Goal: Task Accomplishment & Management: Manage account settings

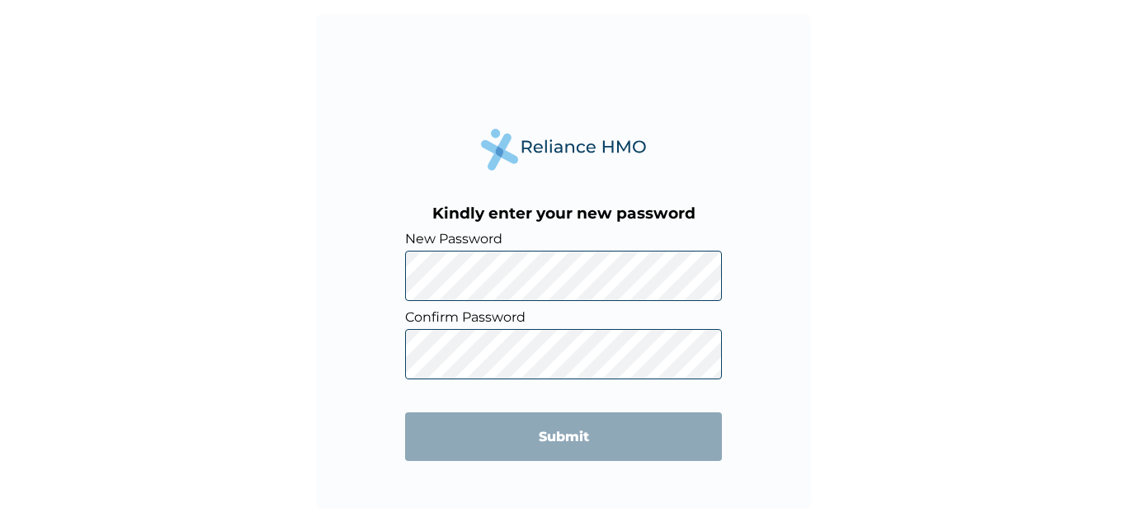
click at [447, 178] on div "Kindly enter your new password New Password Confirm Password Submit" at bounding box center [563, 261] width 495 height 495
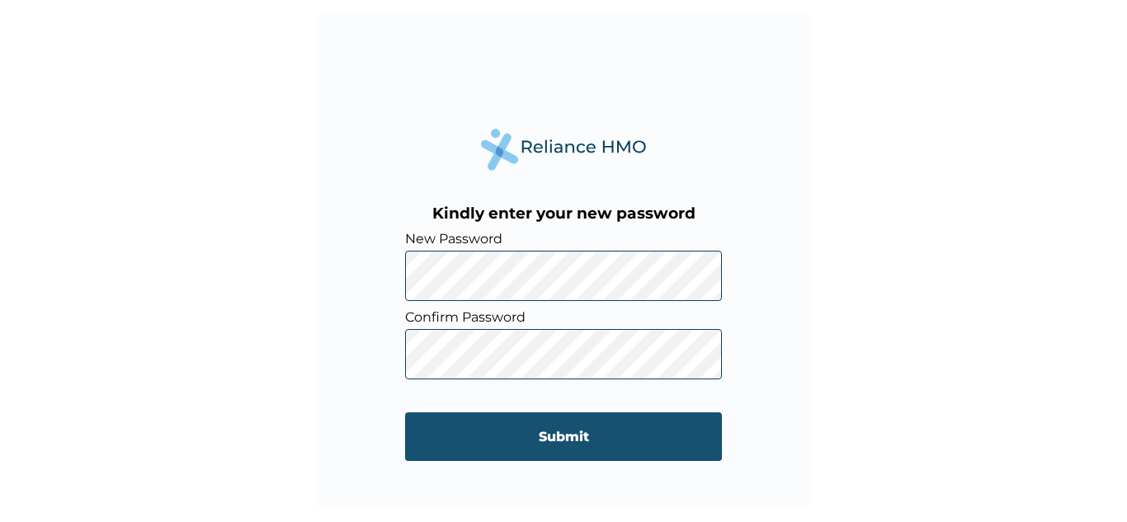
click at [504, 436] on input "Submit" at bounding box center [563, 437] width 317 height 49
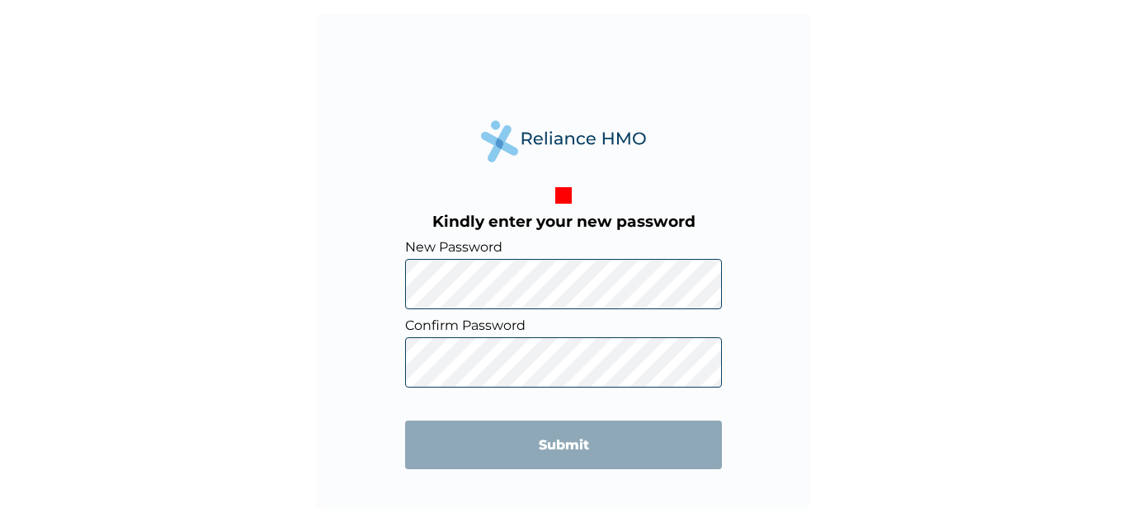
click at [458, 115] on div "Kindly enter your new password New Password Confirm Password Submit" at bounding box center [563, 261] width 495 height 495
click at [376, 152] on div "Kindly enter your new password New Password Confirm Password Submit" at bounding box center [563, 261] width 495 height 495
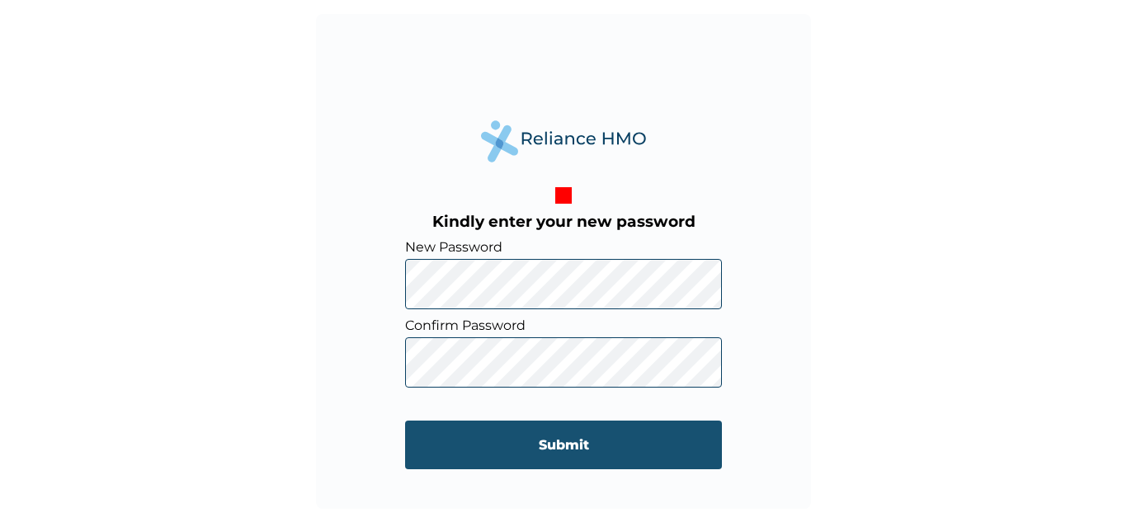
click at [498, 455] on input "Submit" at bounding box center [563, 445] width 317 height 49
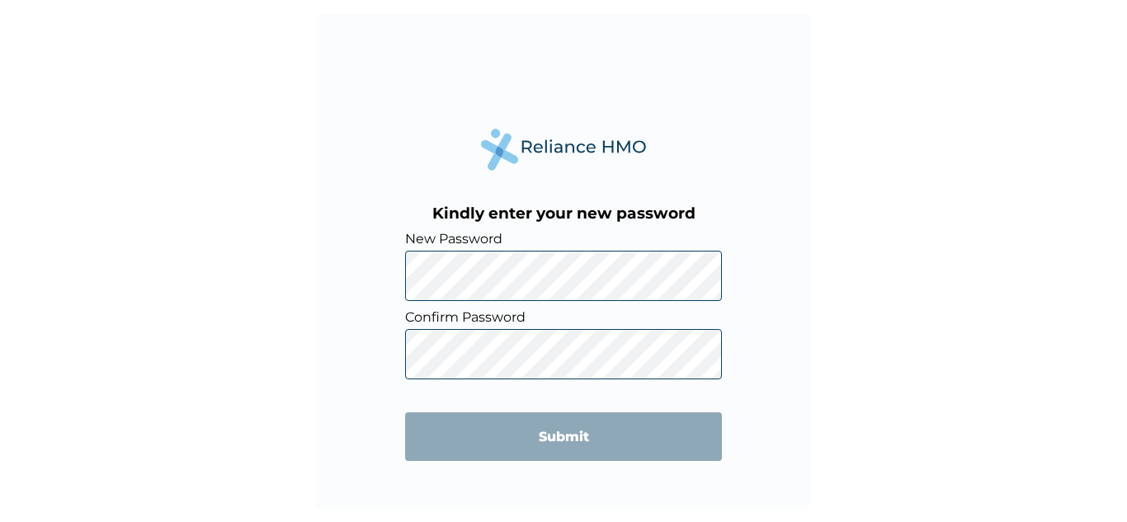
click at [377, 175] on div "Kindly enter your new password New Password Confirm Password Submit" at bounding box center [563, 261] width 495 height 495
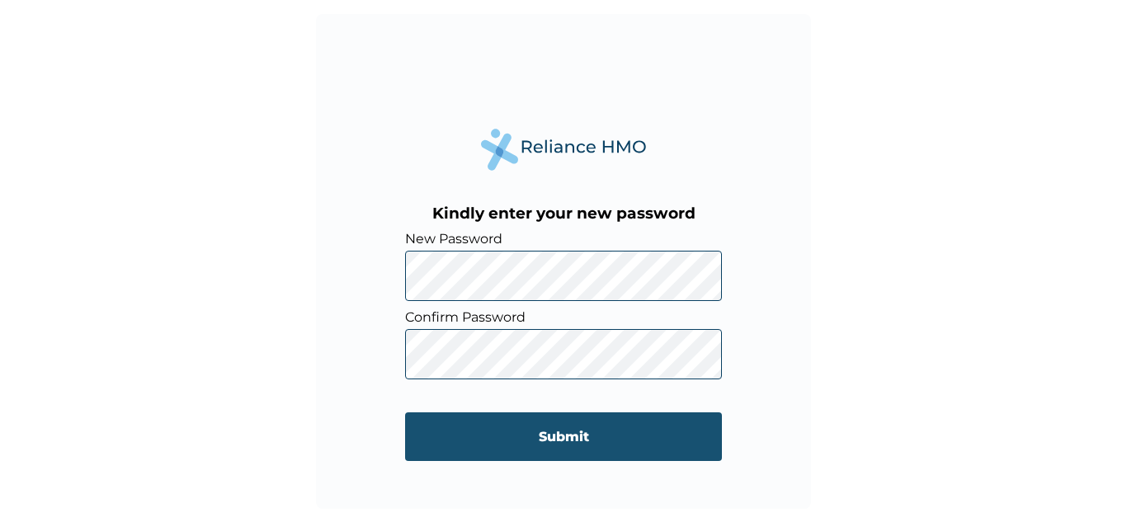
click at [526, 452] on input "Submit" at bounding box center [563, 437] width 317 height 49
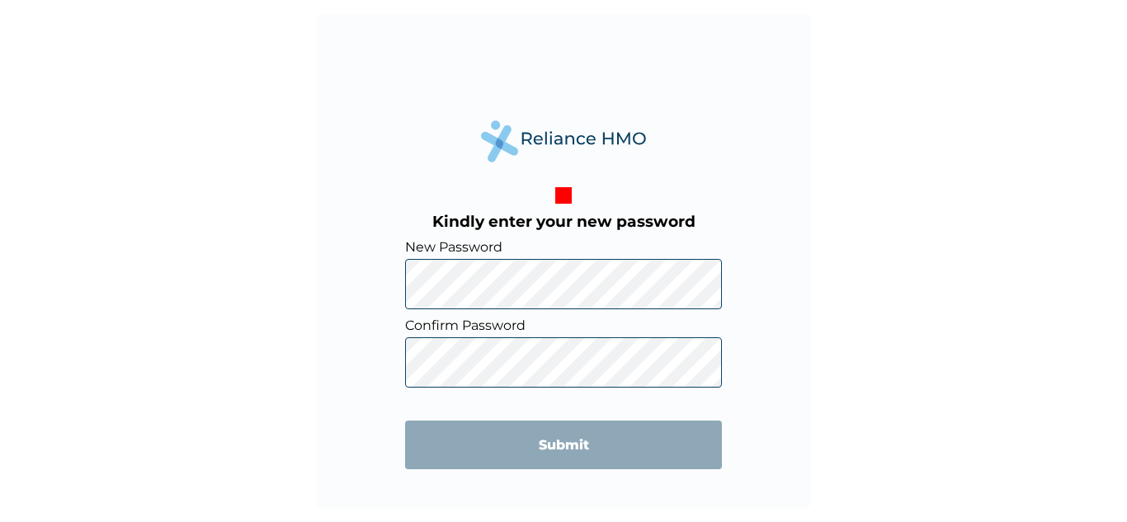
click at [466, 171] on div "Kindly enter your new password New Password Confirm Password Submit" at bounding box center [563, 261] width 495 height 495
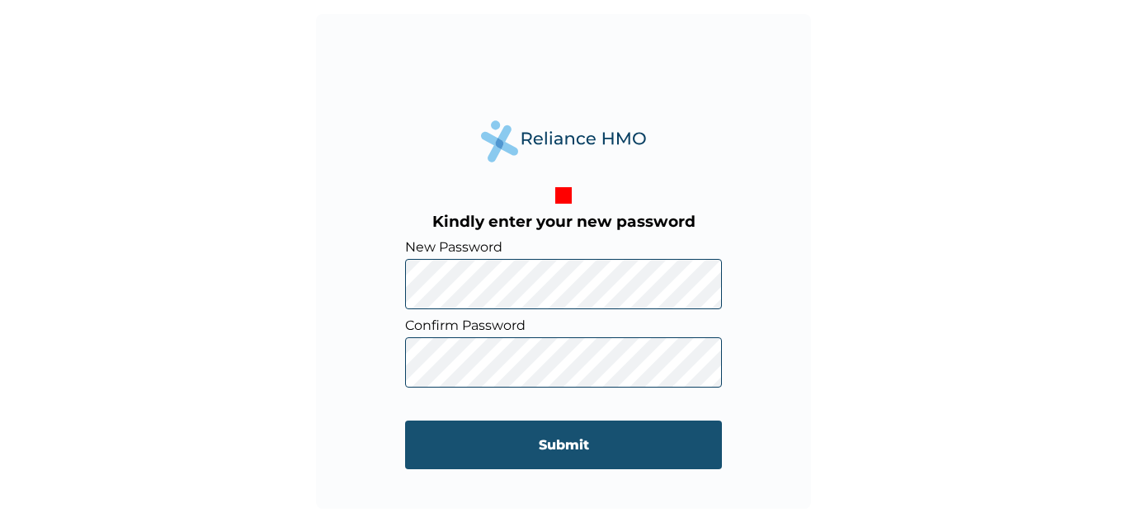
click at [511, 439] on input "Submit" at bounding box center [563, 445] width 317 height 49
click at [607, 446] on input "Submit" at bounding box center [563, 445] width 317 height 49
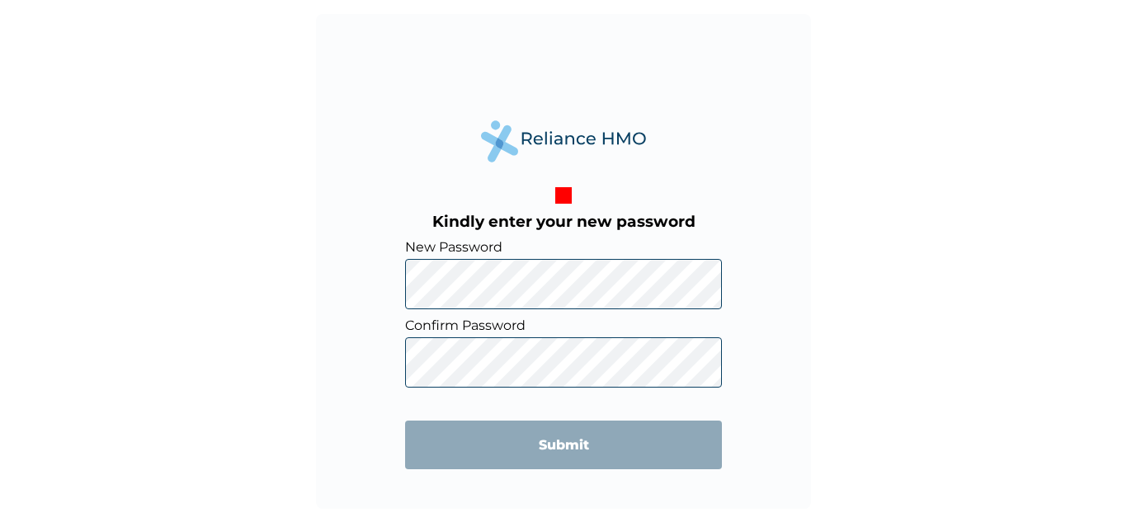
click at [456, 167] on div "Kindly enter your new password New Password Confirm Password Submit" at bounding box center [563, 261] width 495 height 495
